Goal: Check status: Check status

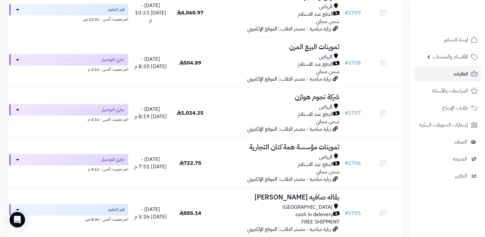
scroll to position [160, 0]
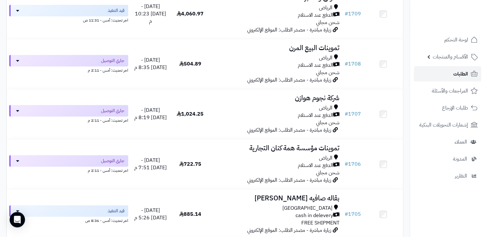
click at [463, 76] on span "الطلبات" at bounding box center [461, 73] width 15 height 9
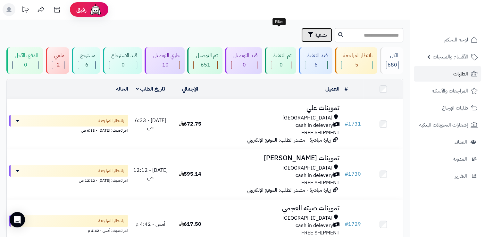
click at [315, 36] on span "تصفية" at bounding box center [321, 35] width 12 height 8
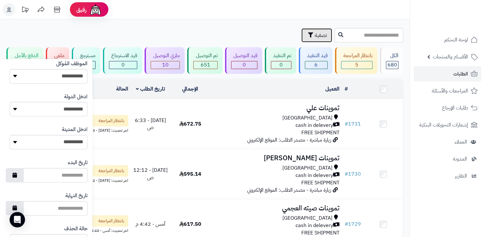
scroll to position [339, 0]
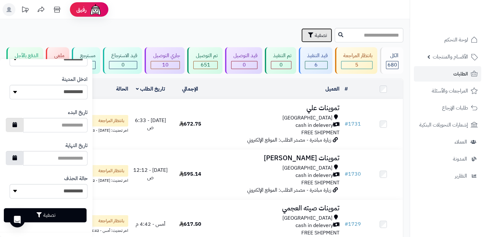
click at [17, 126] on icon "button" at bounding box center [15, 124] width 4 height 5
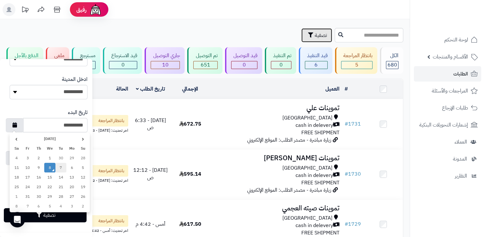
click at [60, 166] on td "7" at bounding box center [60, 168] width 11 height 10
type input "**********"
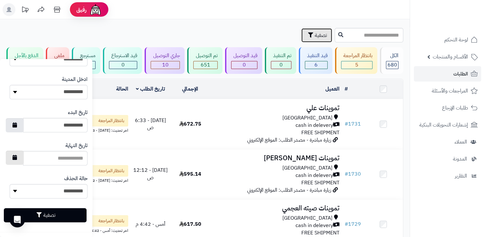
click at [23, 158] on button "button" at bounding box center [15, 157] width 18 height 14
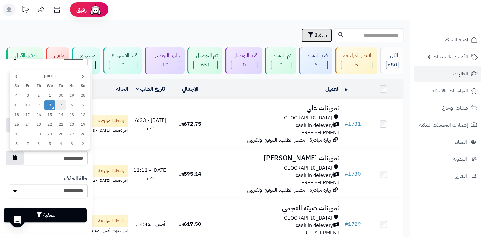
click at [60, 105] on td "7" at bounding box center [60, 105] width 11 height 10
type input "**********"
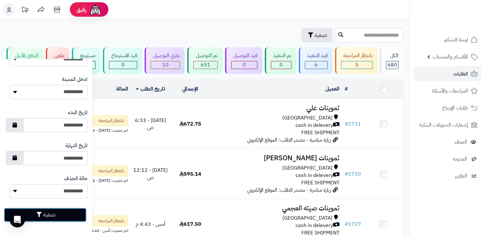
click at [50, 213] on button "تصفية" at bounding box center [45, 215] width 83 height 14
